Goal: Information Seeking & Learning: Learn about a topic

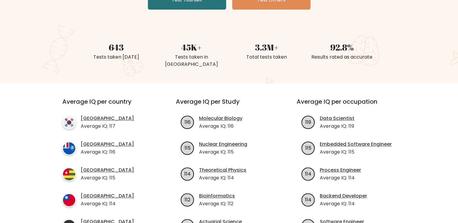
scroll to position [160, 0]
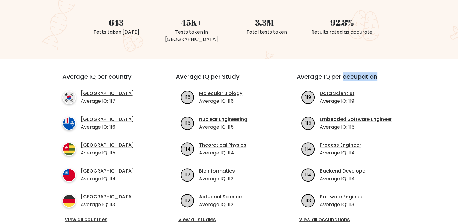
drag, startPoint x: 342, startPoint y: 71, endPoint x: 379, endPoint y: 66, distance: 37.0
click at [379, 73] on h3 "Average IQ per occupation" at bounding box center [349, 80] width 106 height 14
click at [296, 73] on h3 "Average IQ per occupation" at bounding box center [349, 80] width 106 height 14
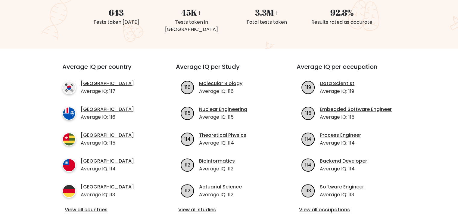
scroll to position [165, 0]
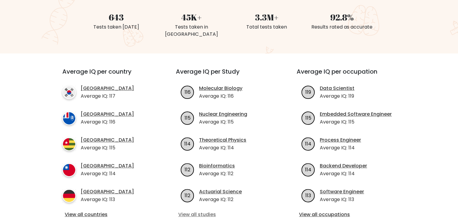
click at [199, 211] on link "View all studies" at bounding box center [228, 214] width 101 height 7
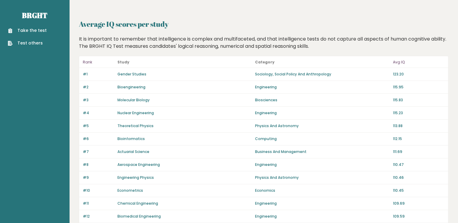
click at [137, 72] on link "Gender Studies" at bounding box center [131, 74] width 29 height 5
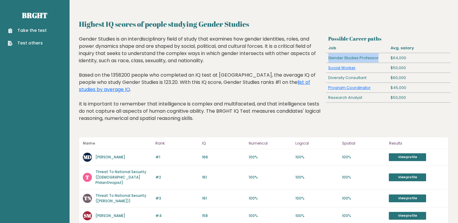
drag, startPoint x: 378, startPoint y: 57, endPoint x: 325, endPoint y: 60, distance: 52.4
click at [326, 60] on div "Gender Studies Professor" at bounding box center [357, 58] width 62 height 10
copy div "Gender Studies Professor"
click at [366, 107] on div "Possible Career paths Job Avg. salary Gender Studies Professor $64,000 Social W…" at bounding box center [388, 83] width 125 height 96
drag, startPoint x: 379, startPoint y: 55, endPoint x: 328, endPoint y: 59, distance: 50.3
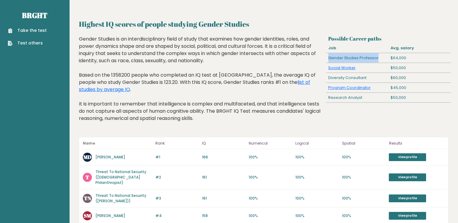
click at [328, 59] on div "Gender Studies Professor" at bounding box center [357, 58] width 62 height 10
copy div "Gender Studies Professor"
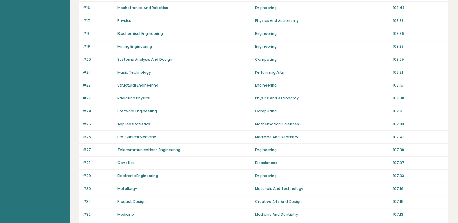
scroll to position [316, 0]
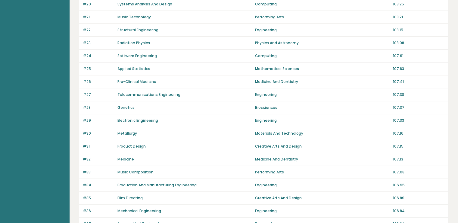
click at [128, 157] on link "Medicine" at bounding box center [125, 159] width 17 height 5
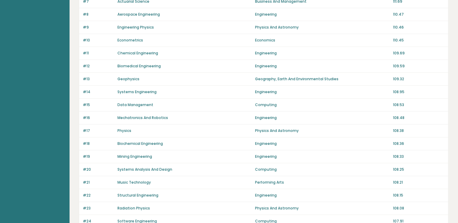
scroll to position [125, 0]
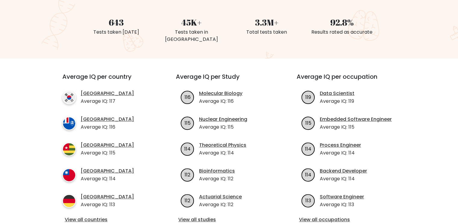
scroll to position [215, 0]
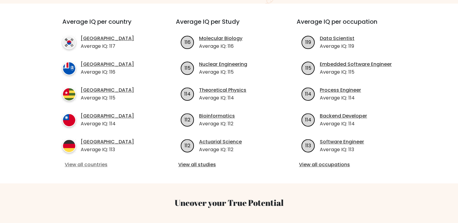
click at [99, 161] on link "View all countries" at bounding box center [108, 164] width 87 height 7
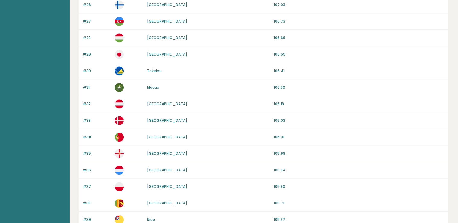
scroll to position [555, 0]
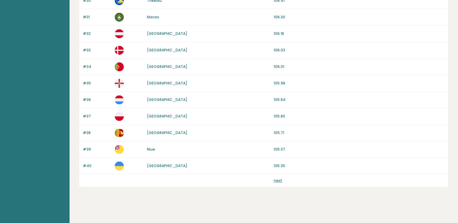
click at [276, 178] on link "next" at bounding box center [277, 180] width 8 height 5
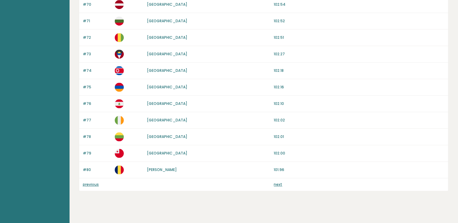
scroll to position [555, 0]
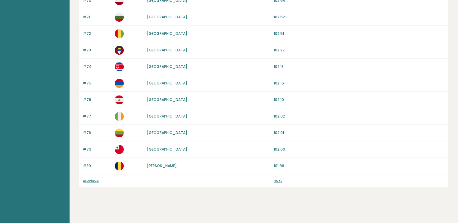
click at [277, 178] on link "next" at bounding box center [277, 180] width 8 height 5
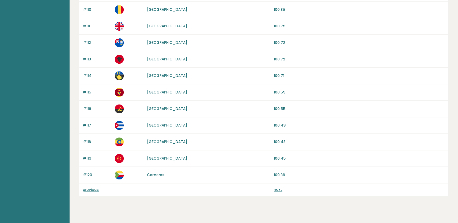
scroll to position [555, 0]
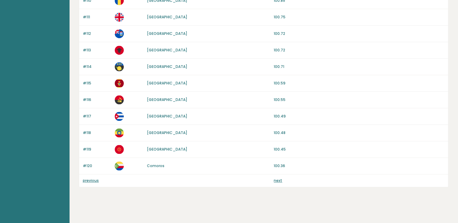
click at [278, 178] on link "next" at bounding box center [277, 180] width 8 height 5
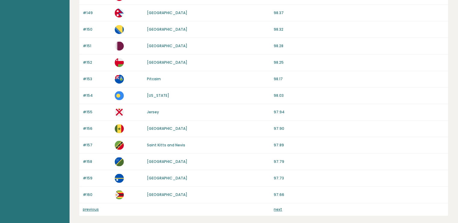
scroll to position [541, 0]
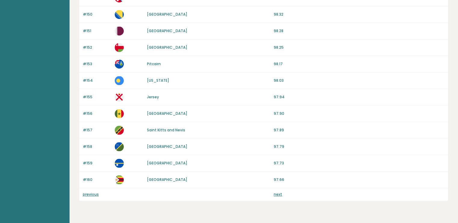
click at [281, 193] on link "next" at bounding box center [277, 194] width 8 height 5
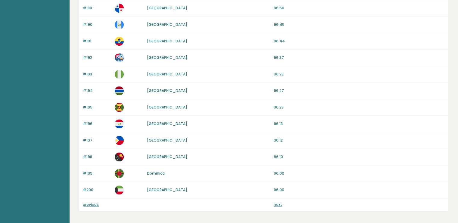
scroll to position [536, 0]
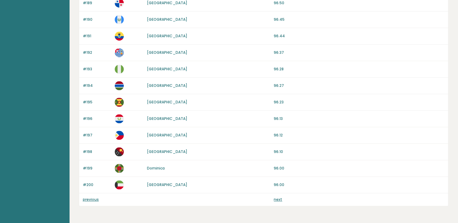
click at [274, 197] on link "next" at bounding box center [277, 199] width 8 height 5
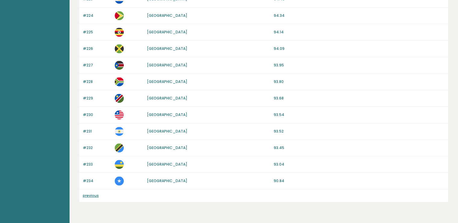
scroll to position [446, 0]
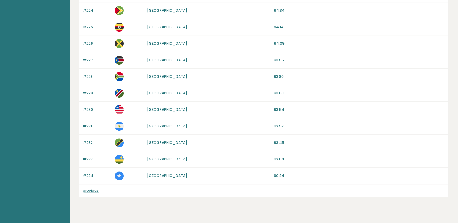
click at [94, 191] on link "previous" at bounding box center [91, 190] width 16 height 5
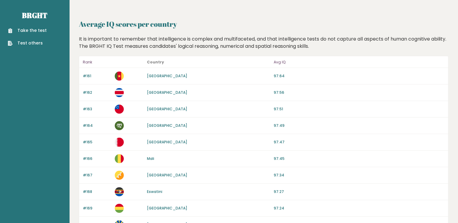
click at [94, 191] on p "#168" at bounding box center [97, 191] width 28 height 5
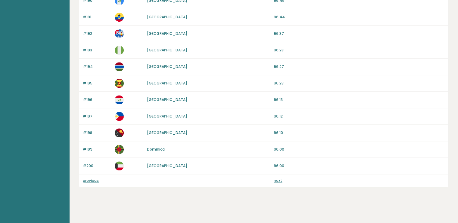
click at [87, 179] on link "previous" at bounding box center [91, 180] width 16 height 5
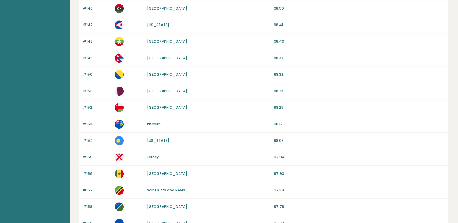
scroll to position [555, 0]
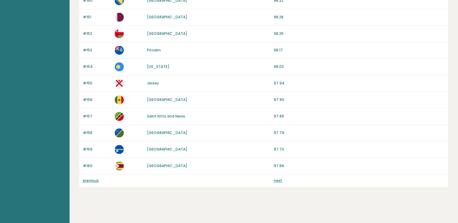
click at [89, 178] on link "previous" at bounding box center [91, 180] width 16 height 5
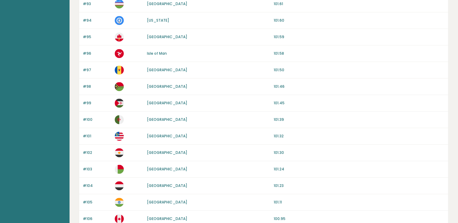
scroll to position [346, 0]
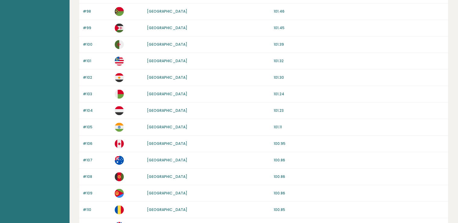
click at [153, 75] on link "Egypt" at bounding box center [167, 77] width 40 height 5
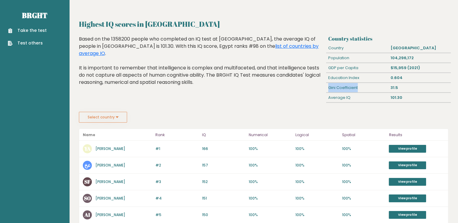
drag, startPoint x: 358, startPoint y: 87, endPoint x: 328, endPoint y: 88, distance: 30.1
click at [328, 88] on div "Gini Coefficient" at bounding box center [357, 88] width 62 height 10
copy div "Gini Coefficient"
click at [410, 102] on div "Average IQ 101.30" at bounding box center [388, 98] width 125 height 10
drag, startPoint x: 402, startPoint y: 86, endPoint x: 323, endPoint y: 87, distance: 78.8
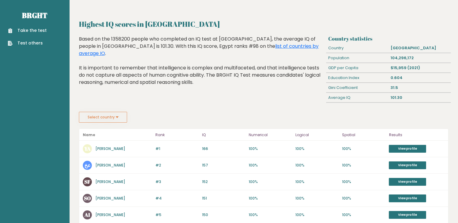
click at [323, 87] on div "Country statistics Country [GEOGRAPHIC_DATA] Population 104,296,172 GDP per Cap…" at bounding box center [264, 73] width 374 height 76
click at [308, 103] on div "Highest IQ scores in [GEOGRAPHIC_DATA] Based on the 1358200 people who complete…" at bounding box center [201, 73] width 249 height 76
click at [413, 150] on link "View profile" at bounding box center [406, 149] width 37 height 8
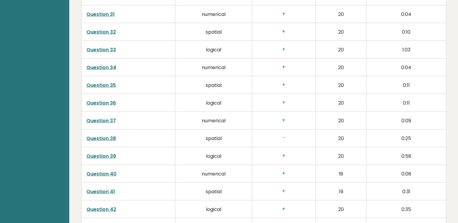
scroll to position [1499, 0]
click at [109, 101] on link "Question 38" at bounding box center [100, 103] width 29 height 7
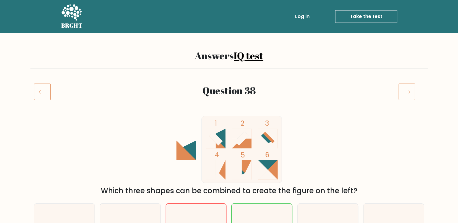
click at [307, 16] on link "Log in" at bounding box center [301, 17] width 19 height 12
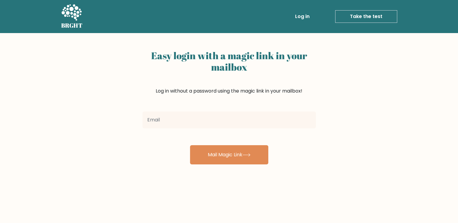
type input "ة"
type input "[EMAIL_ADDRESS][DOMAIN_NAME]"
click at [190, 145] on button "Mail Magic Link" at bounding box center [229, 154] width 78 height 19
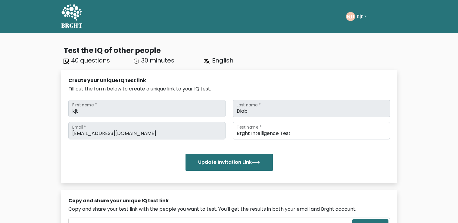
click at [362, 19] on button "Kjt" at bounding box center [361, 17] width 13 height 8
click at [361, 28] on link "Dashboard" at bounding box center [370, 29] width 48 height 10
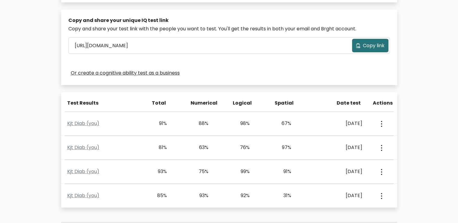
scroll to position [211, 0]
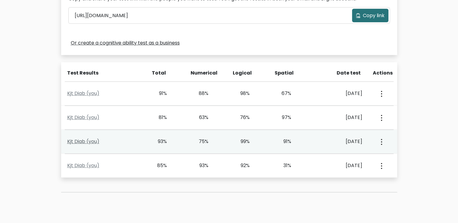
click at [84, 143] on link "Kjt Diab (you)" at bounding box center [83, 141] width 32 height 7
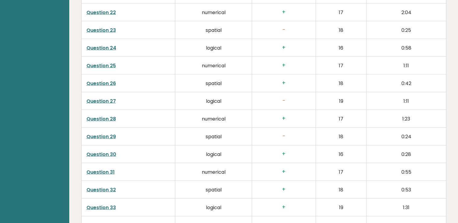
scroll to position [1623, 0]
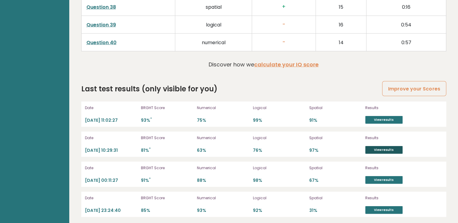
click at [380, 146] on link "View results" at bounding box center [383, 150] width 37 height 8
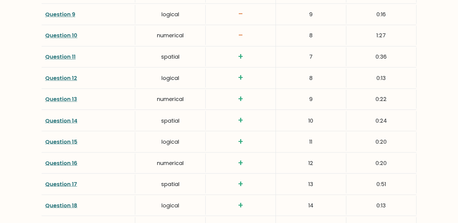
scroll to position [1588, 0]
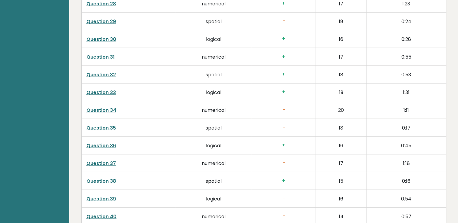
scroll to position [1623, 0]
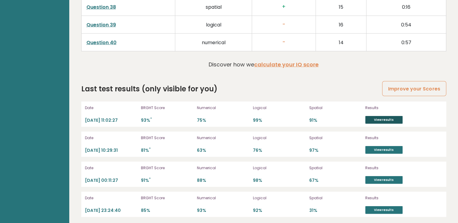
click at [378, 116] on link "View results" at bounding box center [383, 120] width 37 height 8
click at [379, 146] on link "View results" at bounding box center [383, 150] width 37 height 8
click at [384, 179] on link "View results" at bounding box center [383, 180] width 37 height 8
click at [381, 209] on link "View results" at bounding box center [383, 210] width 37 height 8
click at [371, 207] on link "View results" at bounding box center [383, 210] width 37 height 8
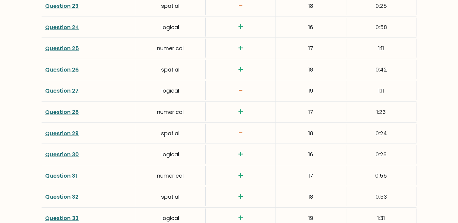
scroll to position [1588, 0]
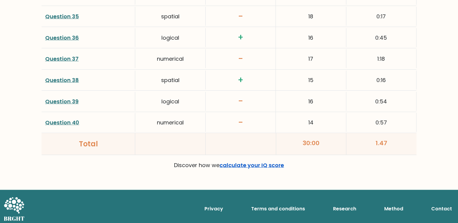
click at [281, 163] on link "calculate your IQ score" at bounding box center [251, 166] width 64 height 8
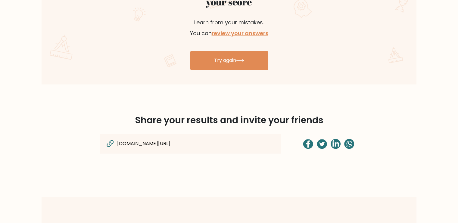
scroll to position [0, 0]
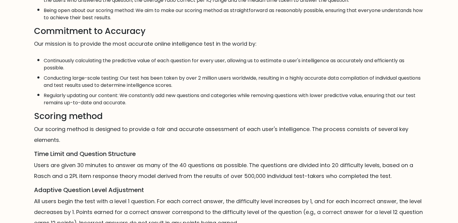
scroll to position [353, 0]
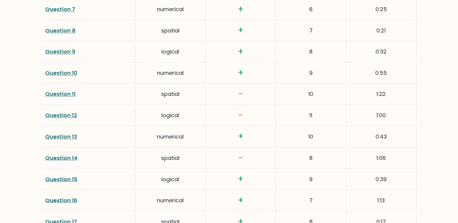
scroll to position [1309, 0]
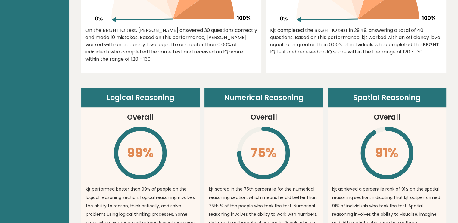
scroll to position [1623, 0]
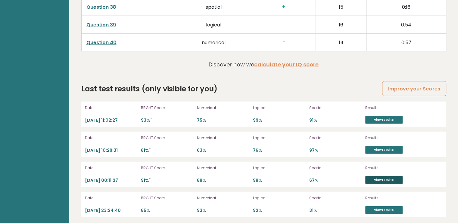
click at [382, 180] on link "View results" at bounding box center [383, 180] width 37 height 8
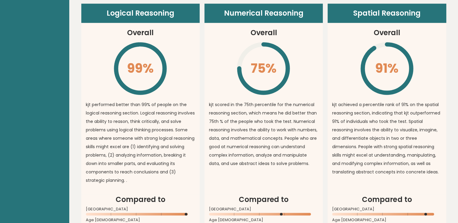
scroll to position [461, 0]
